Goal: Complete application form

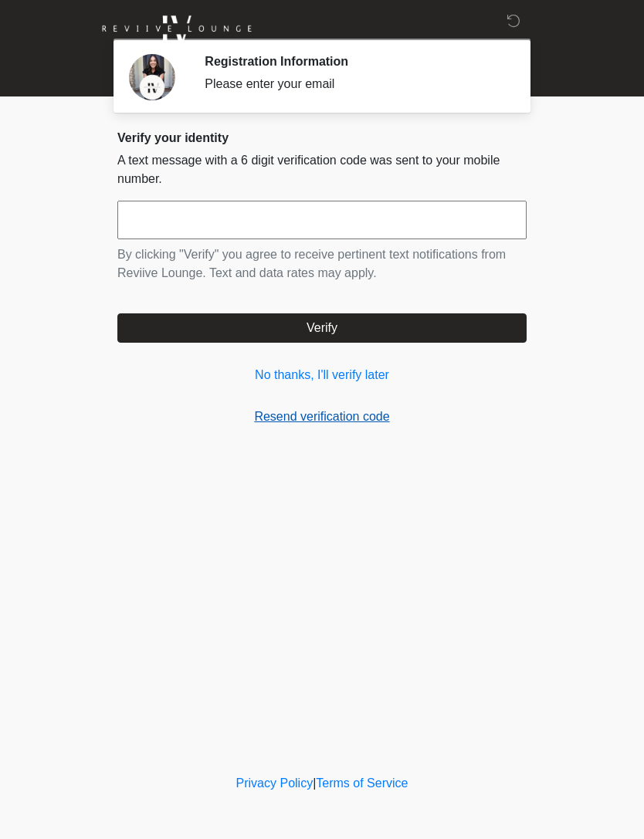
click at [279, 424] on link "Resend verification code" at bounding box center [321, 417] width 409 height 19
click at [277, 372] on link "No thanks, I'll verify later" at bounding box center [321, 375] width 409 height 19
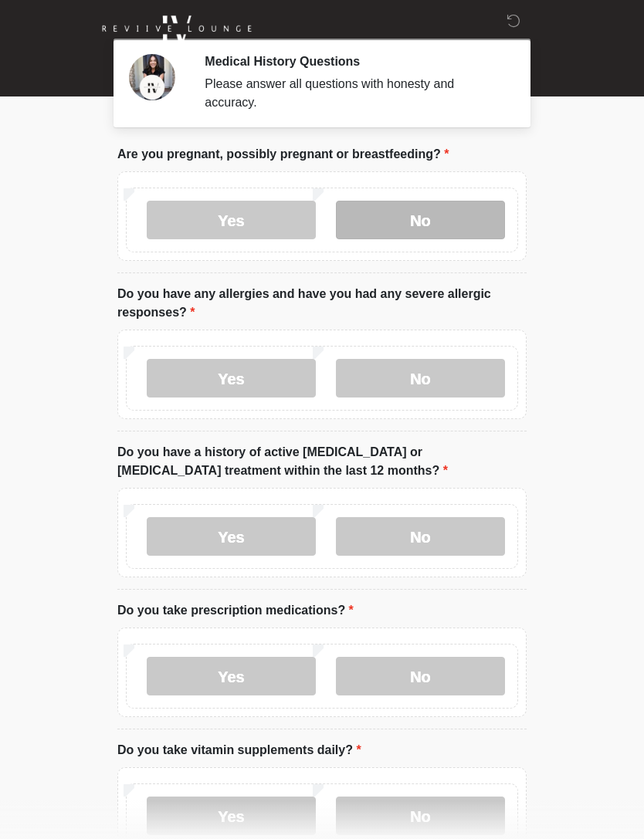
click at [429, 220] on label "No" at bounding box center [420, 220] width 169 height 39
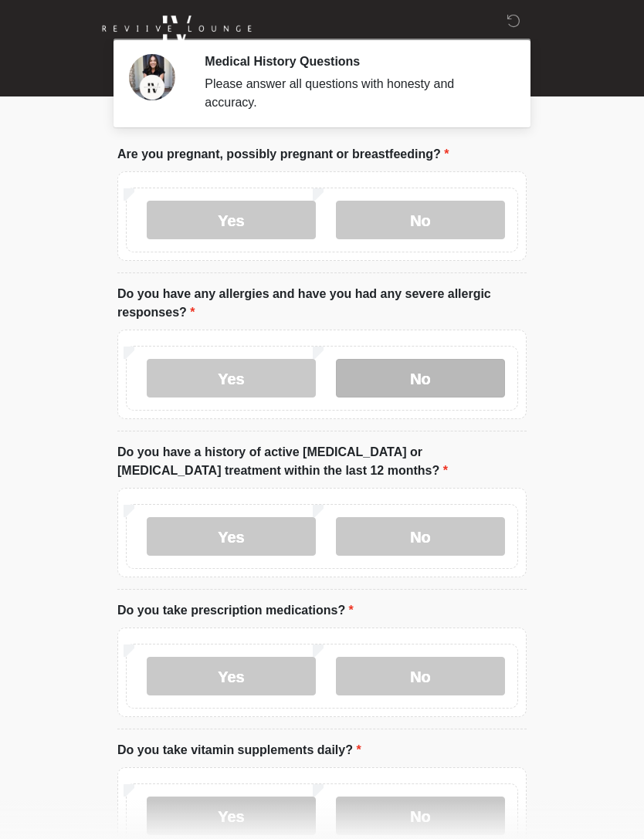
click at [412, 384] on label "No" at bounding box center [420, 378] width 169 height 39
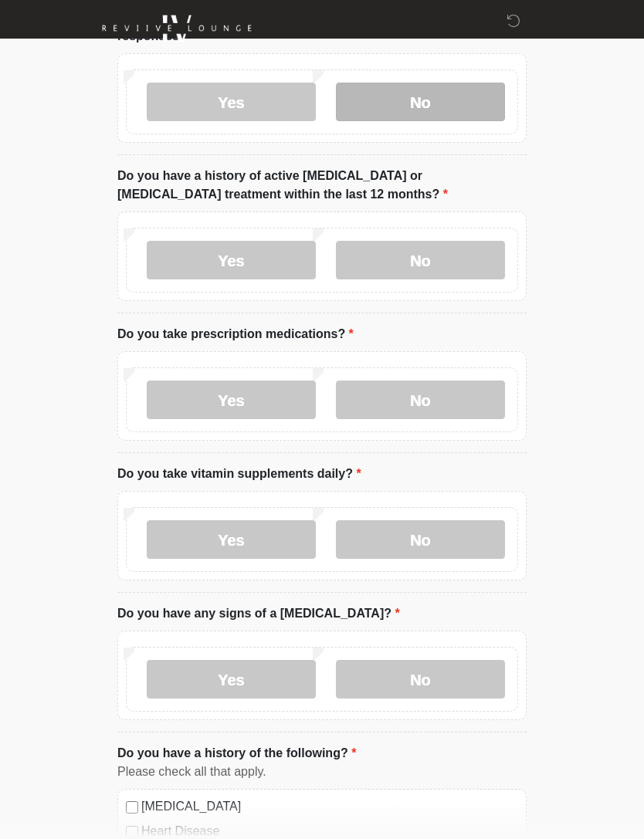
scroll to position [276, 0]
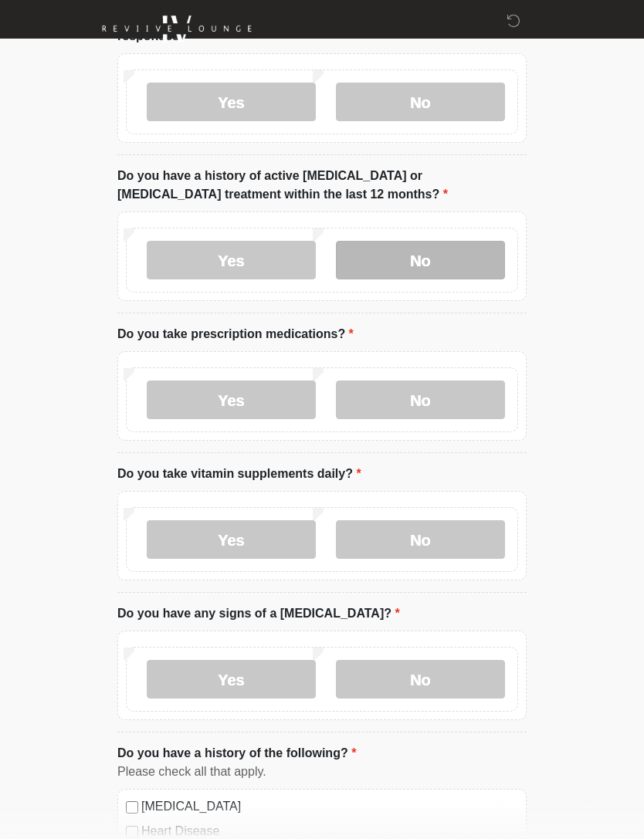
click at [441, 265] on label "No" at bounding box center [420, 260] width 169 height 39
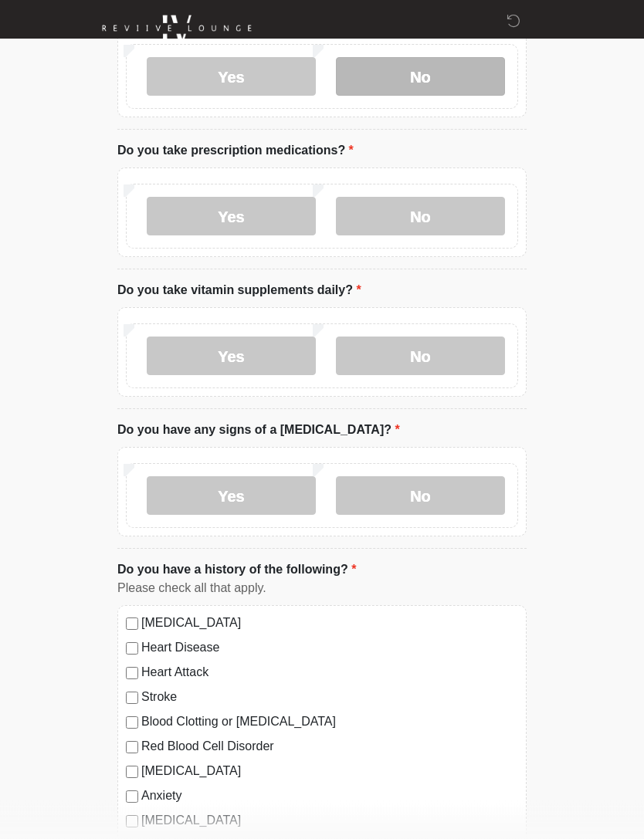
scroll to position [471, 0]
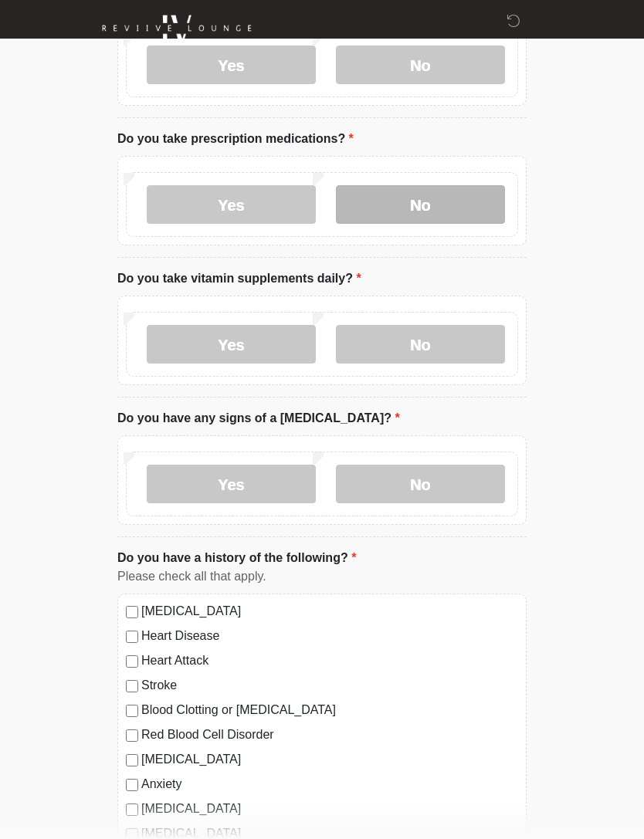
click at [409, 206] on label "No" at bounding box center [420, 205] width 169 height 39
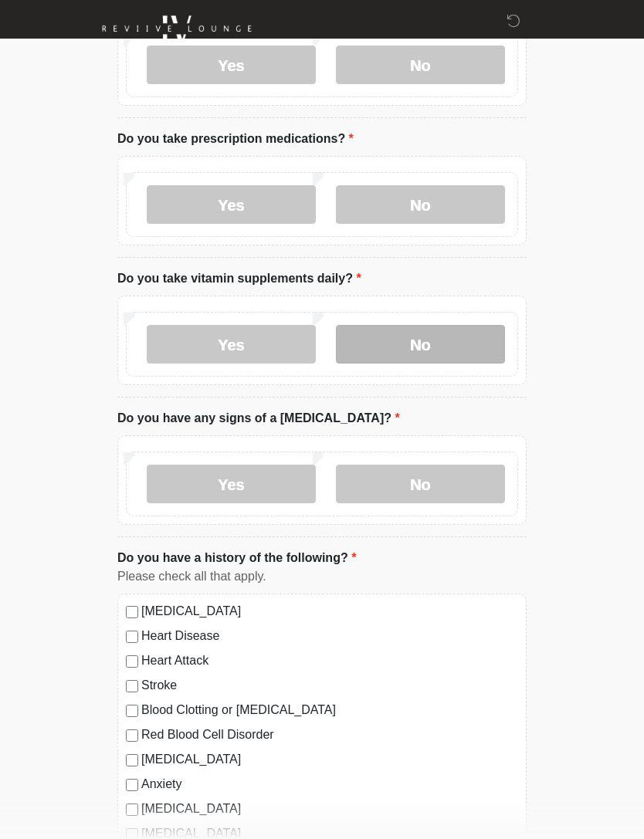
click at [401, 343] on label "No" at bounding box center [420, 344] width 169 height 39
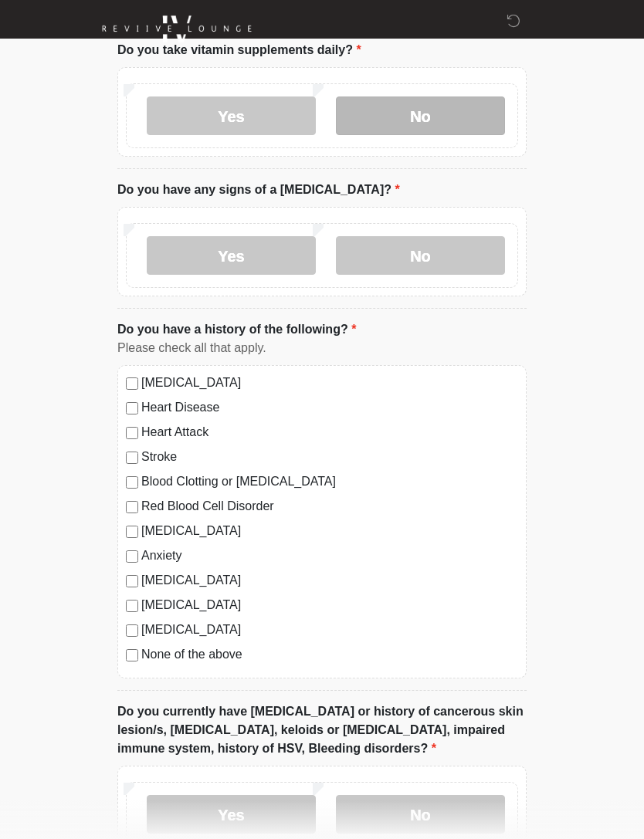
scroll to position [705, 0]
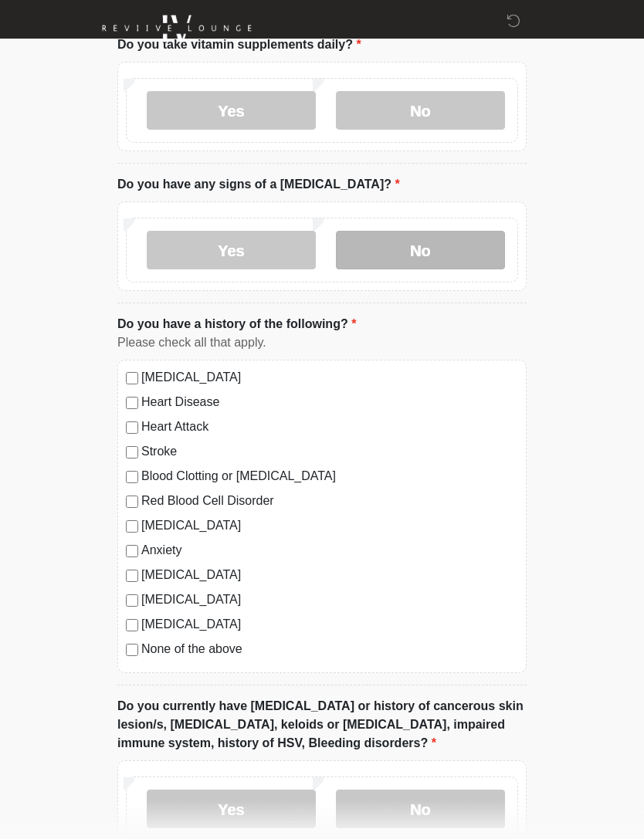
click at [416, 251] on label "No" at bounding box center [420, 251] width 169 height 39
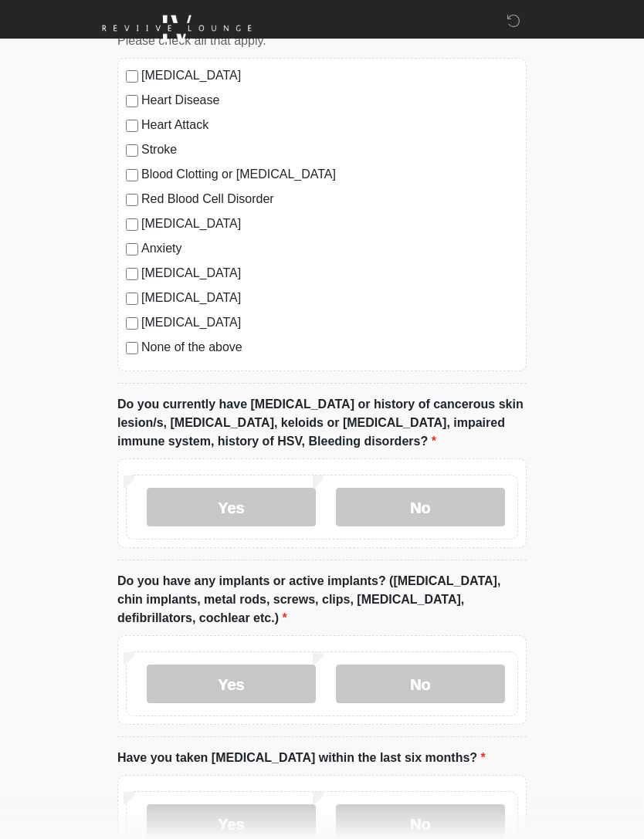
scroll to position [1117, 0]
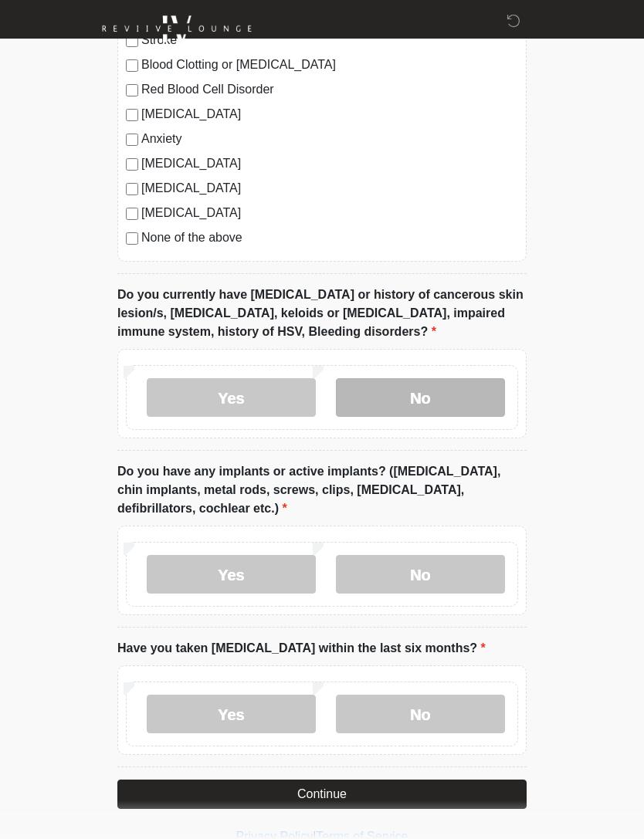
click at [415, 413] on label "No" at bounding box center [420, 397] width 169 height 39
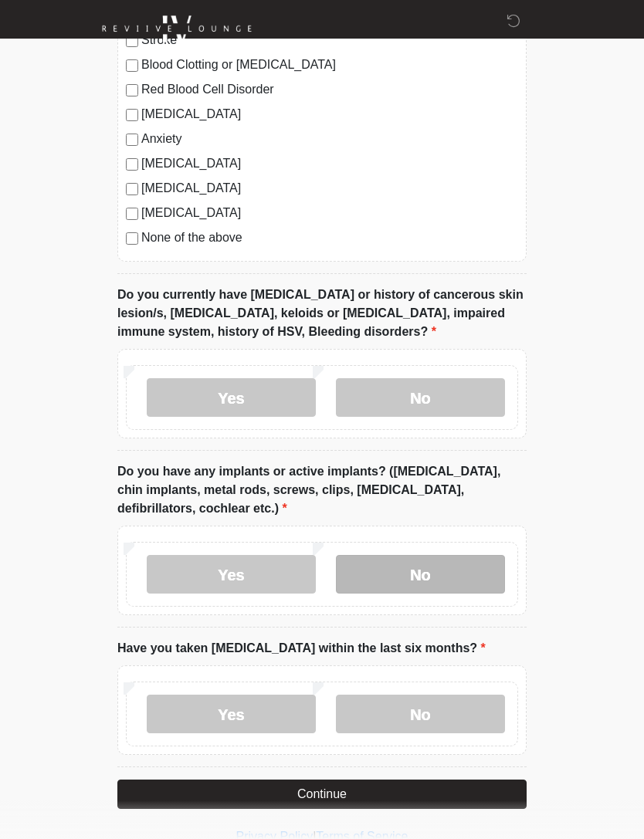
click at [407, 558] on label "No" at bounding box center [420, 574] width 169 height 39
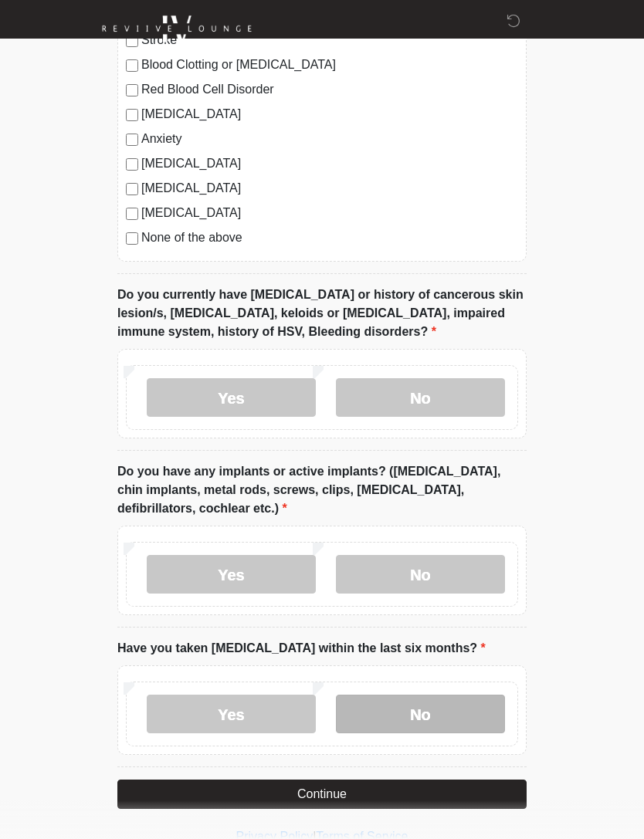
click at [367, 699] on label "No" at bounding box center [420, 714] width 169 height 39
click at [321, 787] on button "Continue" at bounding box center [321, 794] width 409 height 29
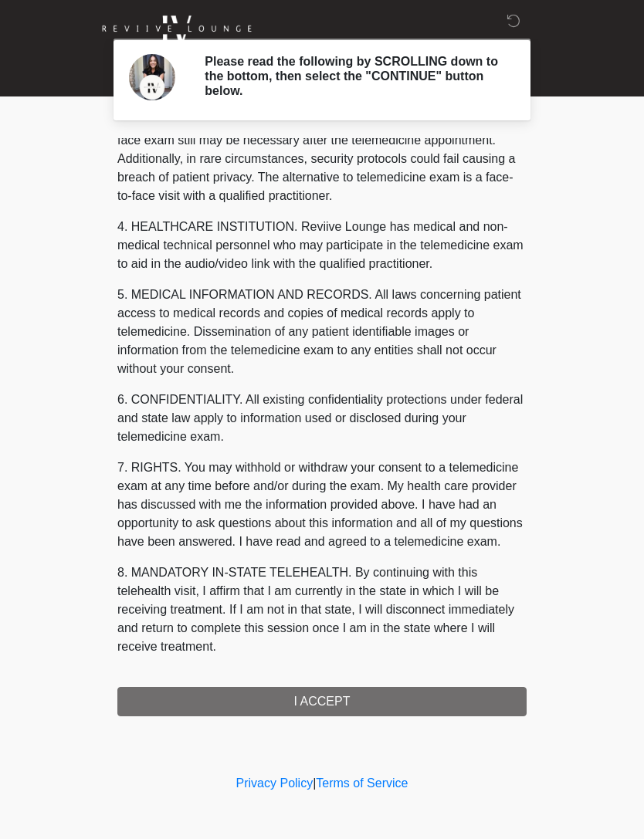
scroll to position [365, 0]
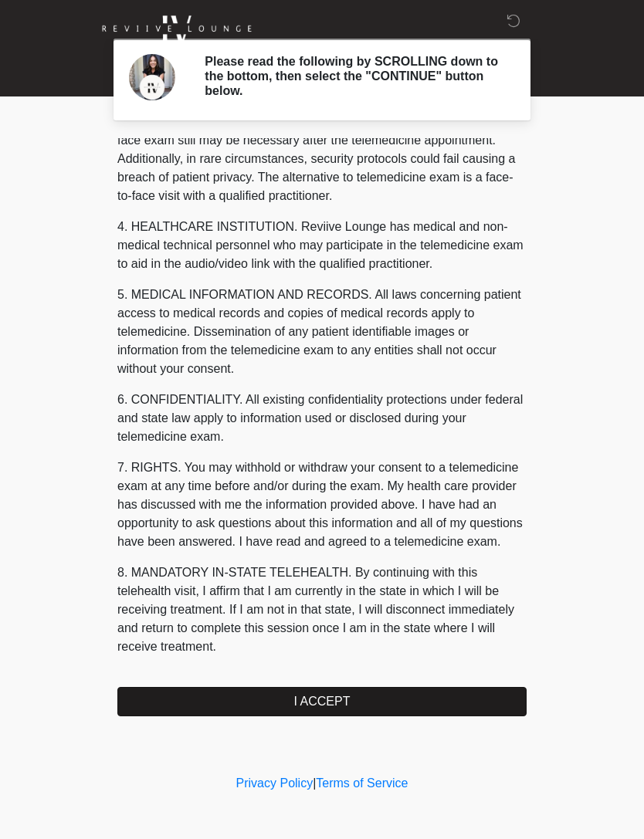
click at [256, 695] on button "I ACCEPT" at bounding box center [321, 701] width 409 height 29
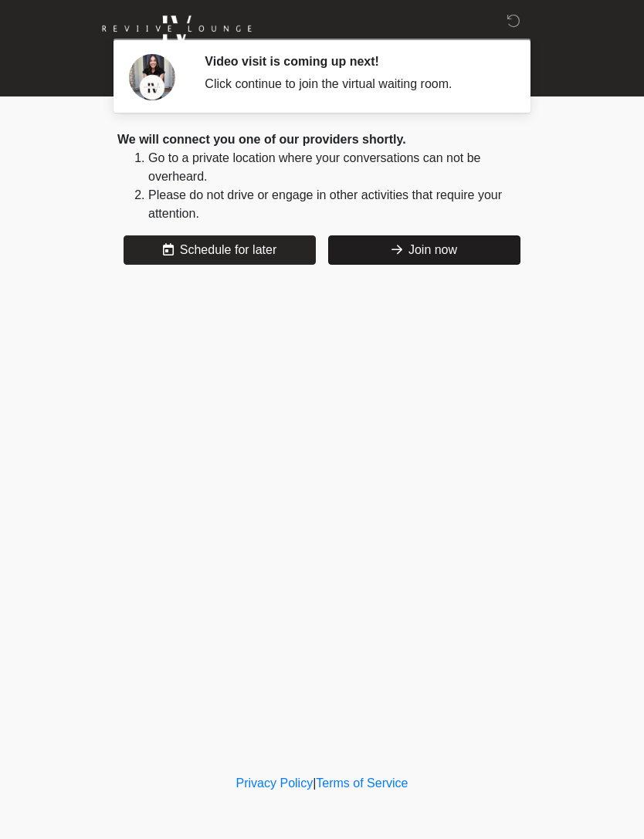
click at [402, 253] on button "Join now" at bounding box center [424, 249] width 192 height 29
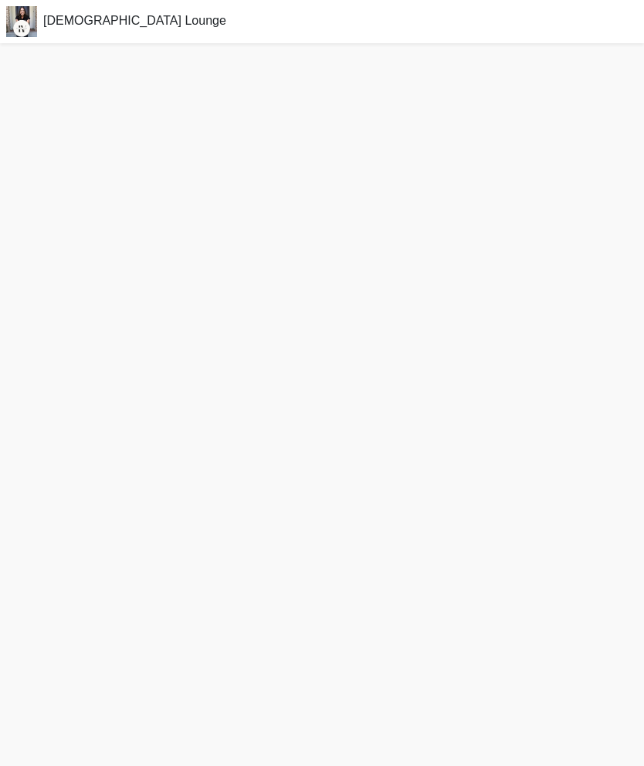
scroll to position [5, 0]
